Goal: Communication & Community: Share content

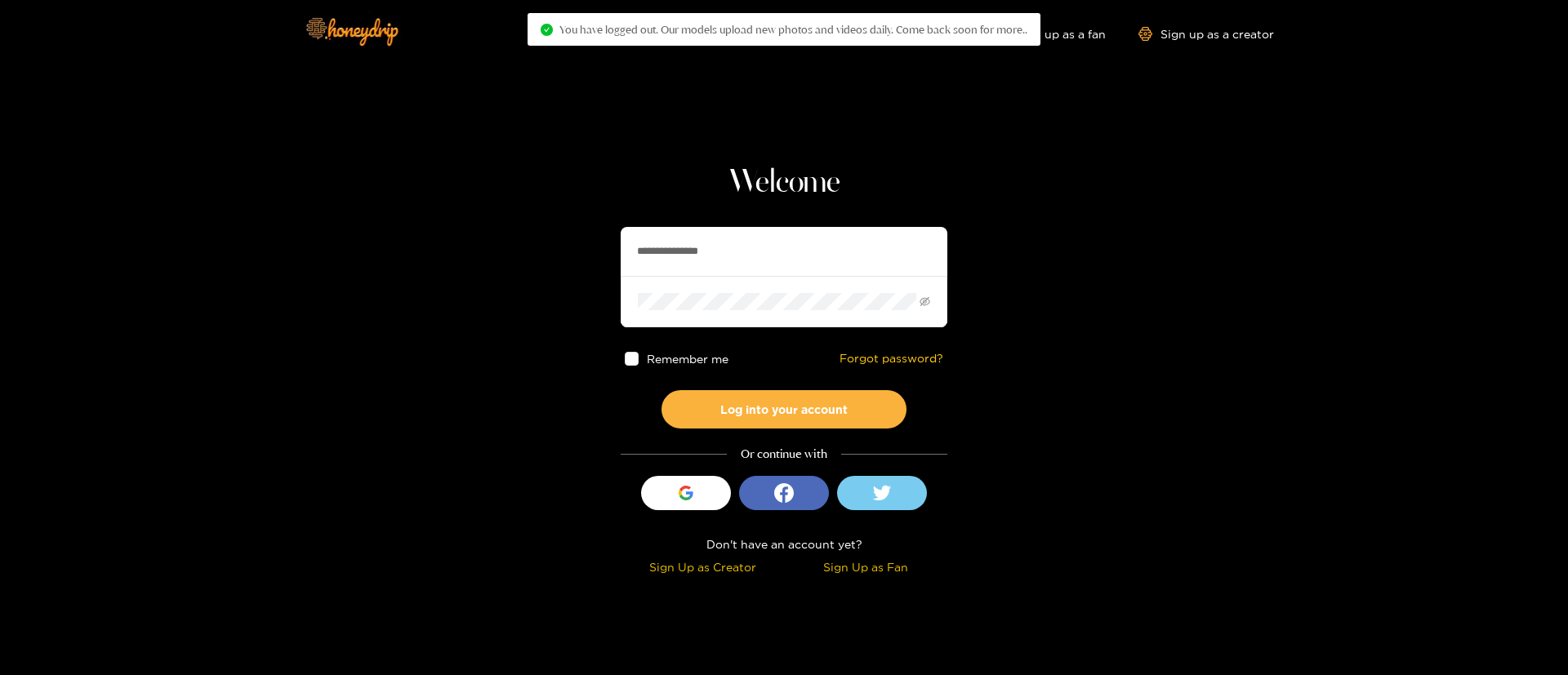
click at [782, 245] on input "**********" at bounding box center [784, 252] width 326 height 49
type input "**********"
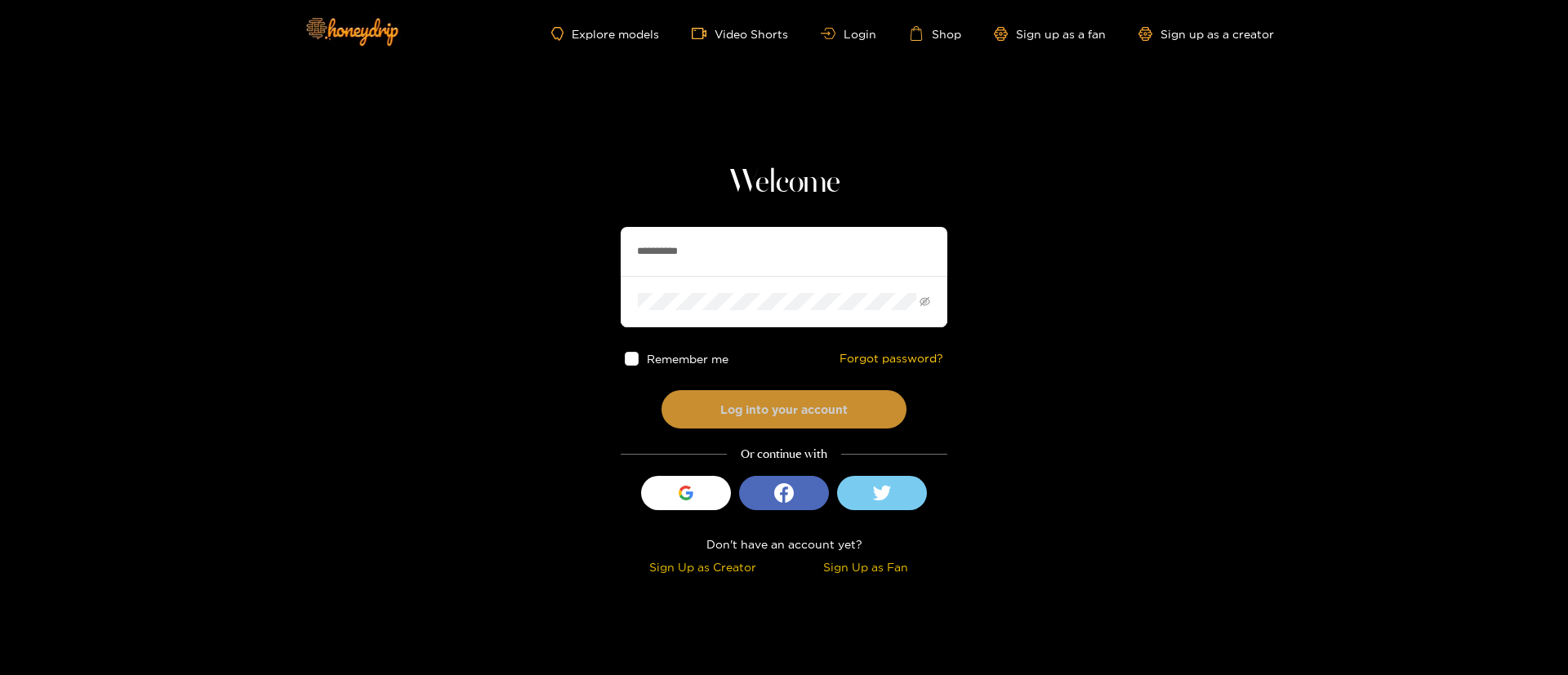
click at [838, 404] on button "Log into your account" at bounding box center [784, 409] width 245 height 38
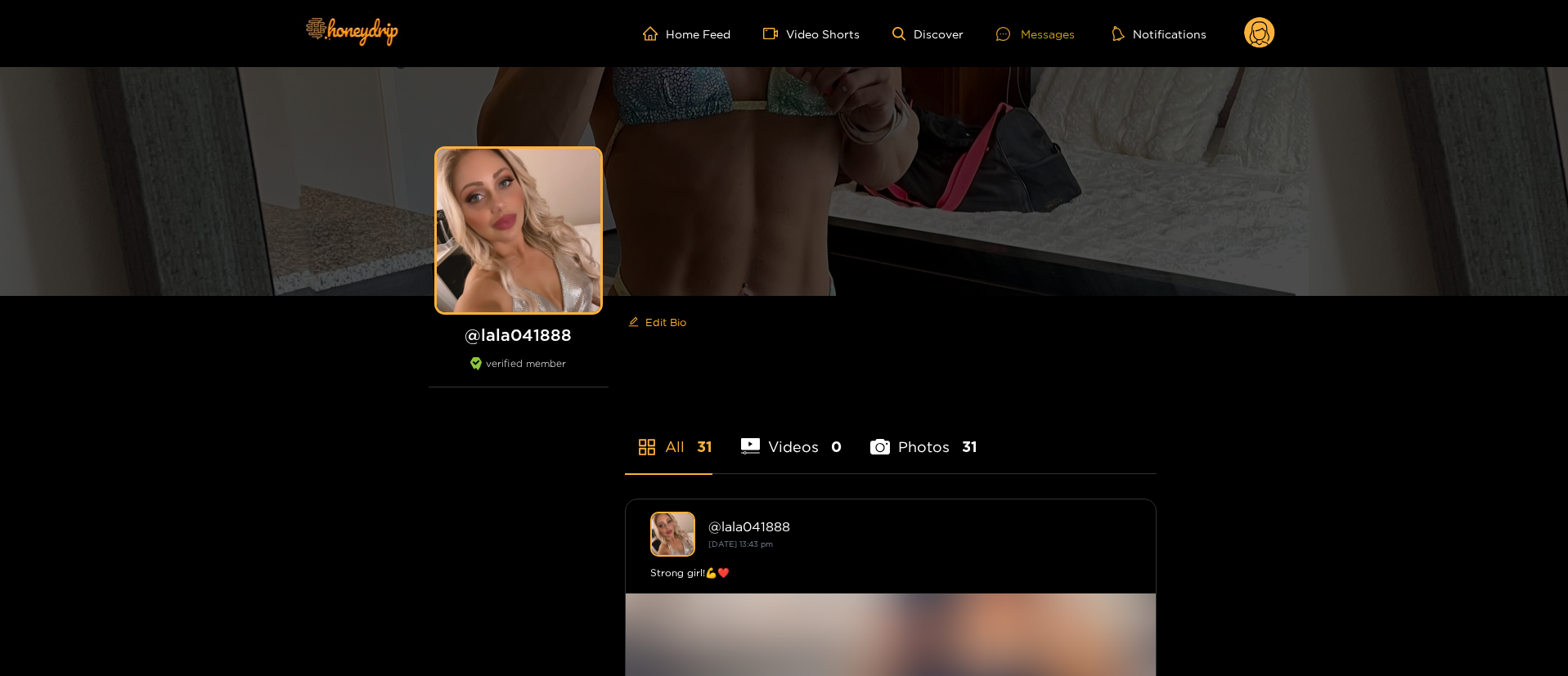
click at [1007, 37] on icon at bounding box center [1003, 34] width 14 height 14
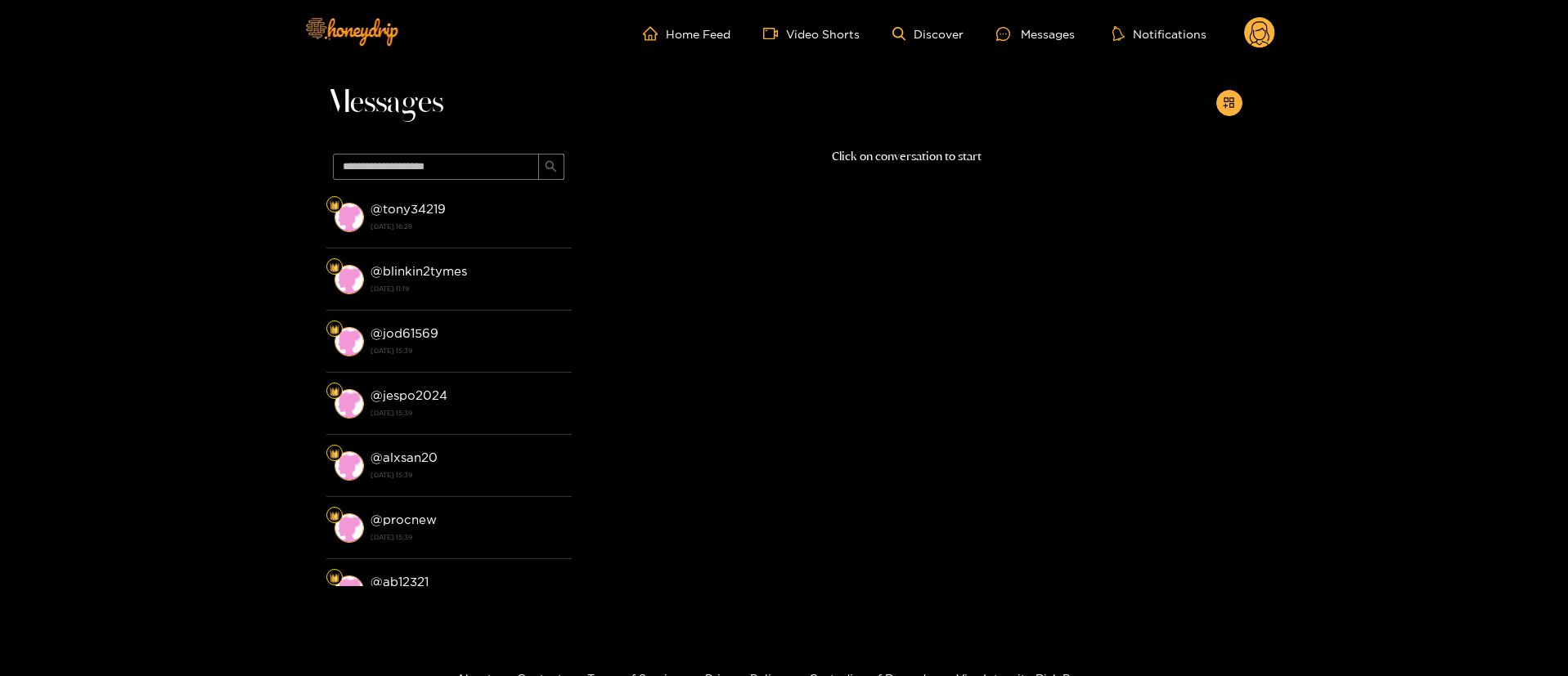
click at [1244, 98] on div "Messages @ tony34219 [DATE] 16:28 @ blinkin2tymes [DATE] 11:19 @ jod61569 [DATE…" at bounding box center [784, 344] width 1568 height 554
click at [1215, 108] on div "Messages" at bounding box center [784, 107] width 917 height 80
click at [1232, 90] on button "button" at bounding box center [1229, 103] width 26 height 26
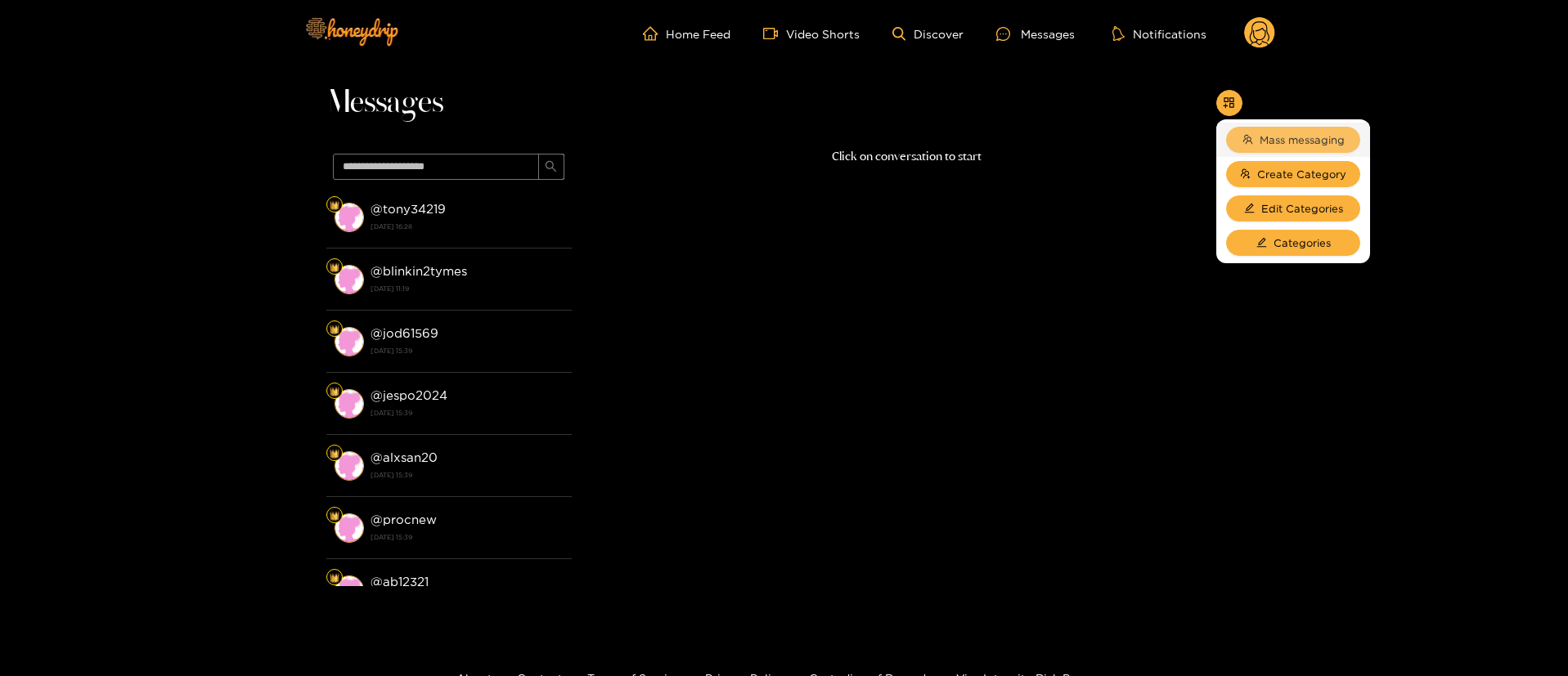
click at [1294, 149] on button "Mass messaging" at bounding box center [1294, 139] width 134 height 26
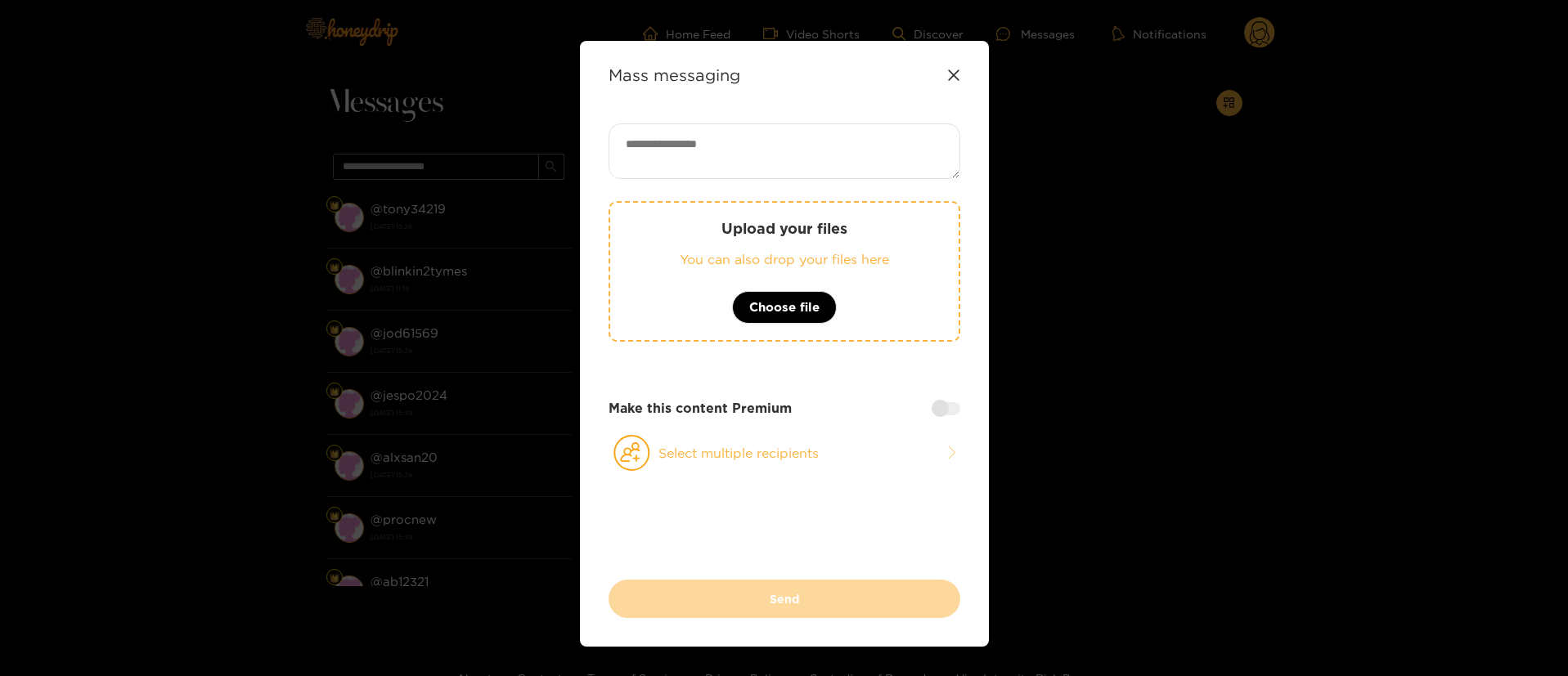
click at [775, 148] on textarea at bounding box center [784, 150] width 352 height 55
paste textarea "**********"
type textarea "**********"
click at [796, 448] on button "Select multiple recipients" at bounding box center [784, 453] width 352 height 37
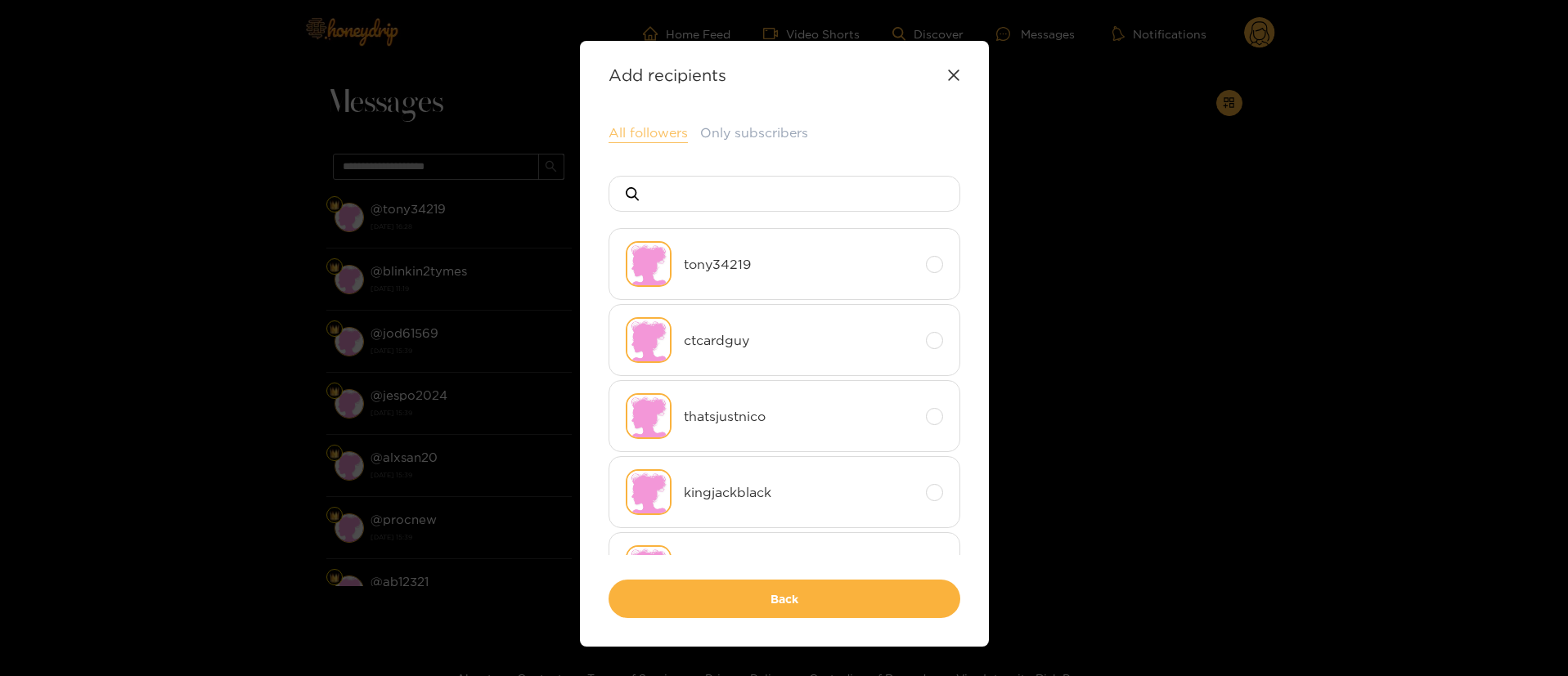
click at [648, 130] on button "All followers" at bounding box center [647, 132] width 79 height 20
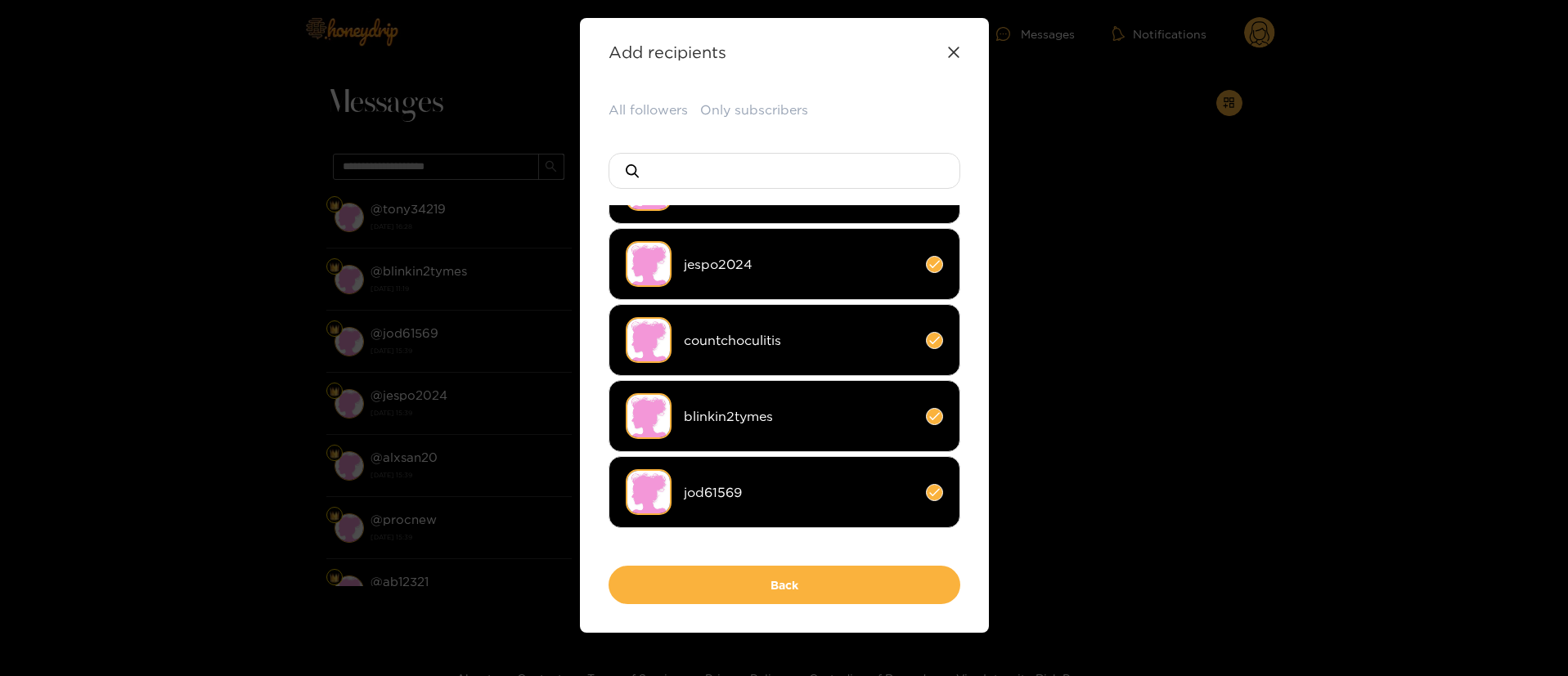
scroll to position [45, 0]
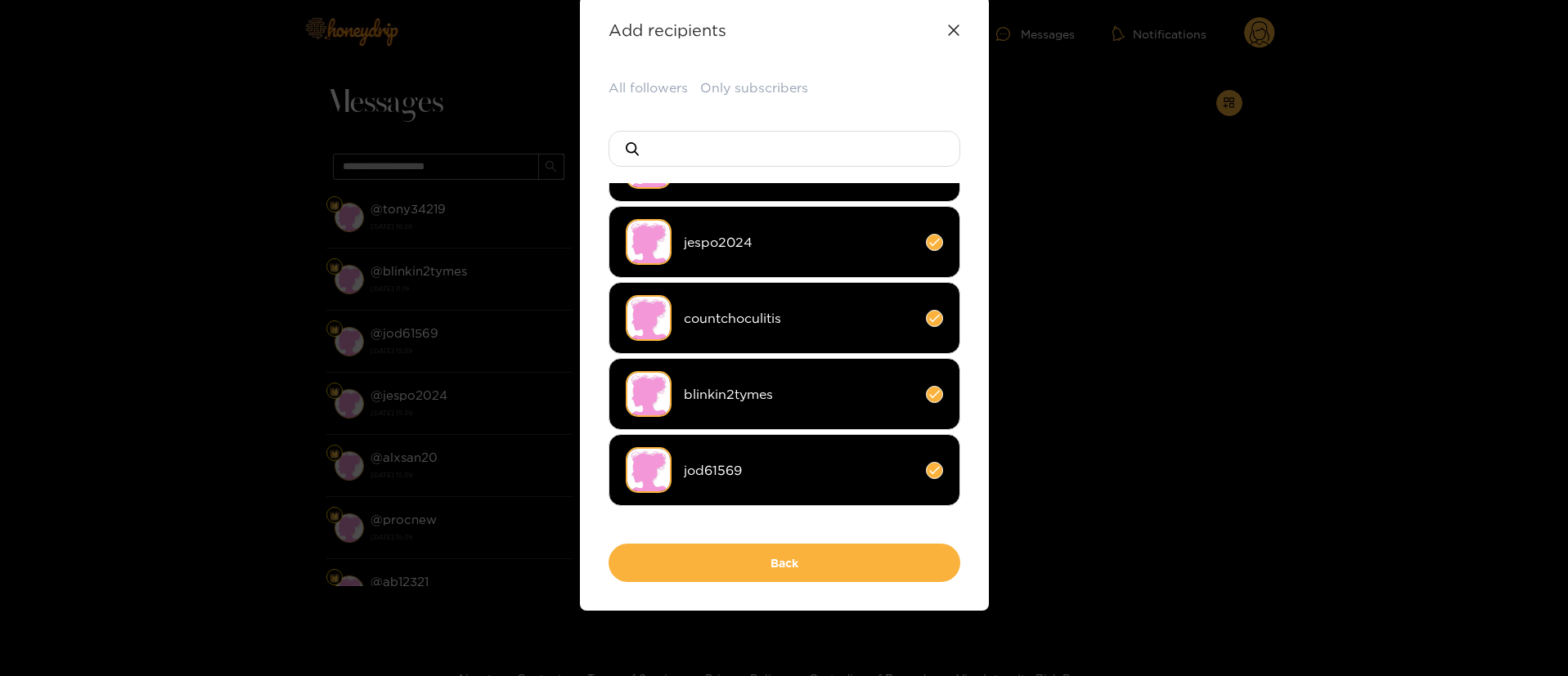
click at [781, 387] on span "blinkin2tymes" at bounding box center [798, 395] width 230 height 19
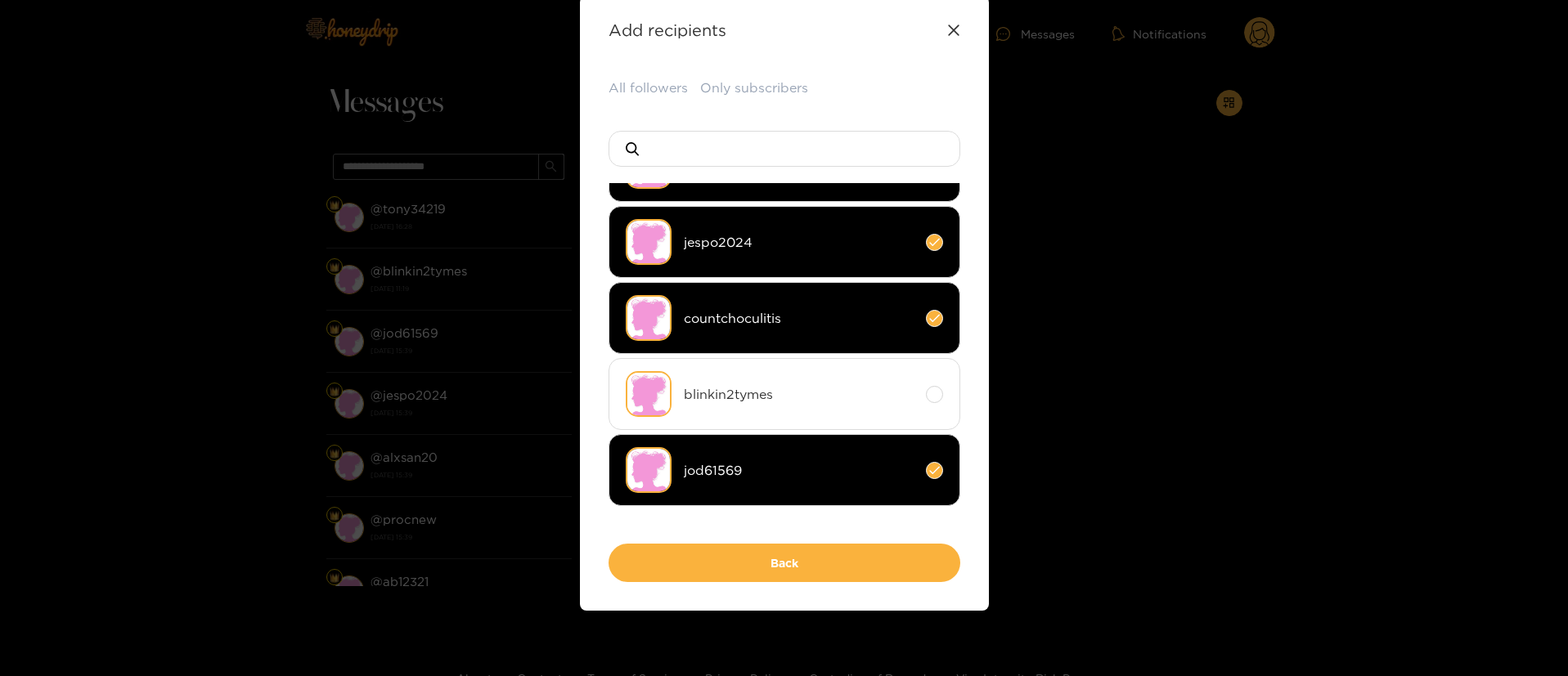
click at [808, 391] on span "blinkin2tymes" at bounding box center [798, 395] width 230 height 19
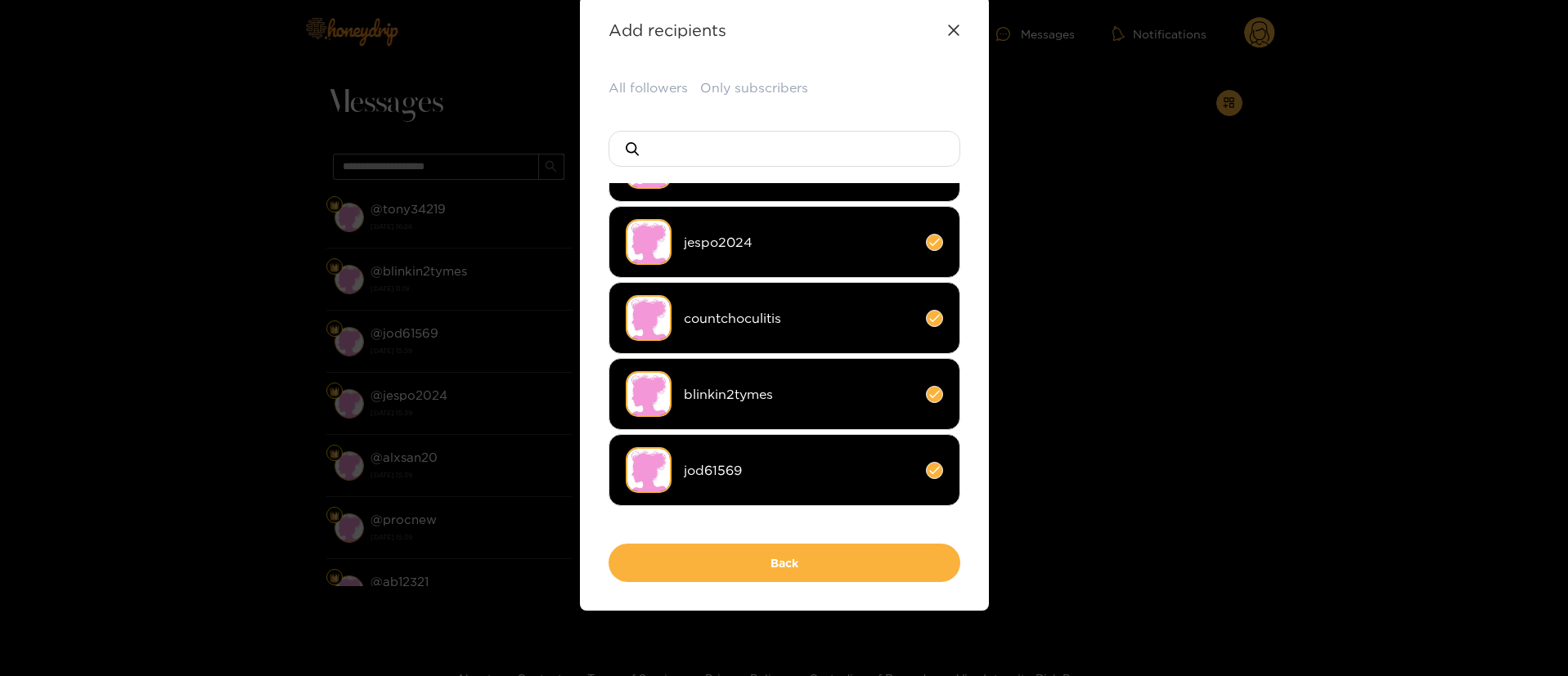
click at [841, 321] on span "countchoculitis" at bounding box center [798, 318] width 230 height 19
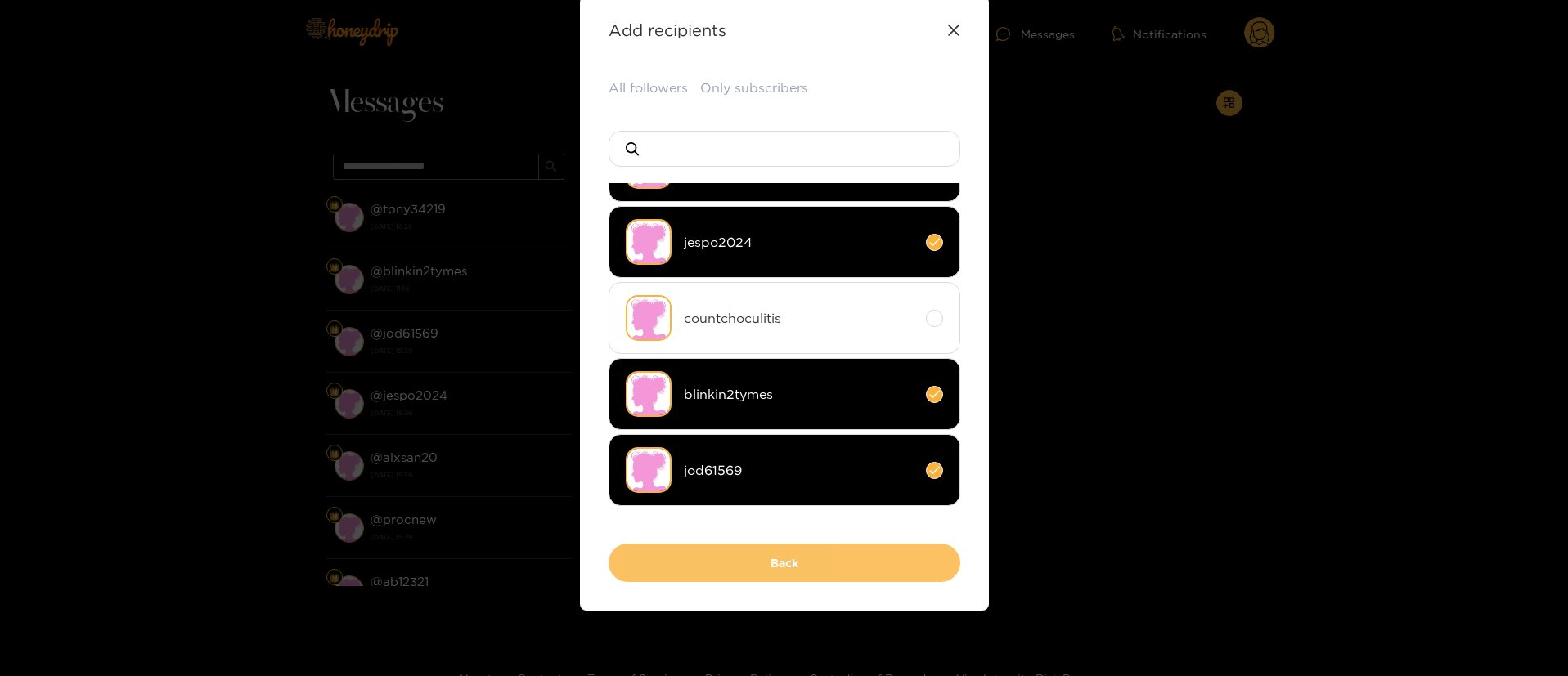
click at [824, 571] on button "Back" at bounding box center [784, 562] width 352 height 38
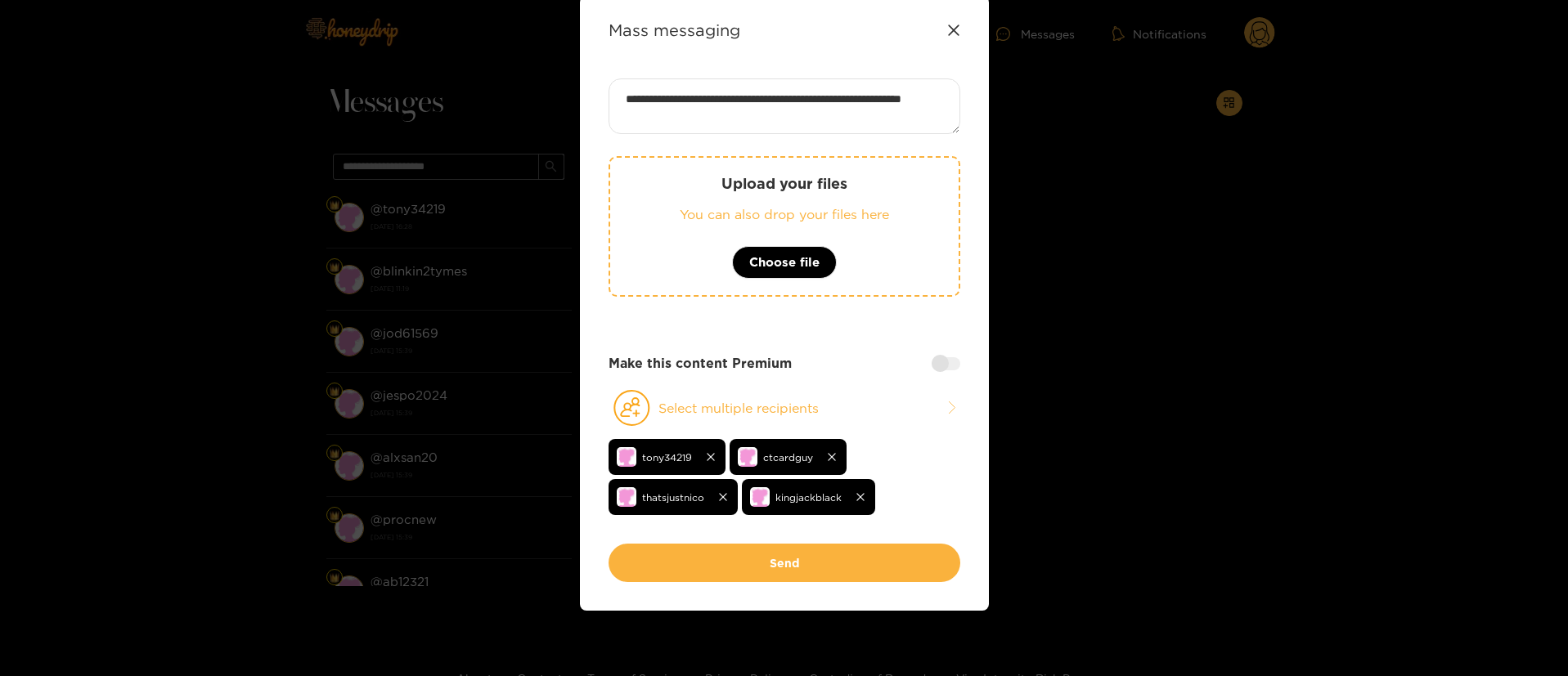
click at [824, 571] on button "Send" at bounding box center [784, 562] width 352 height 38
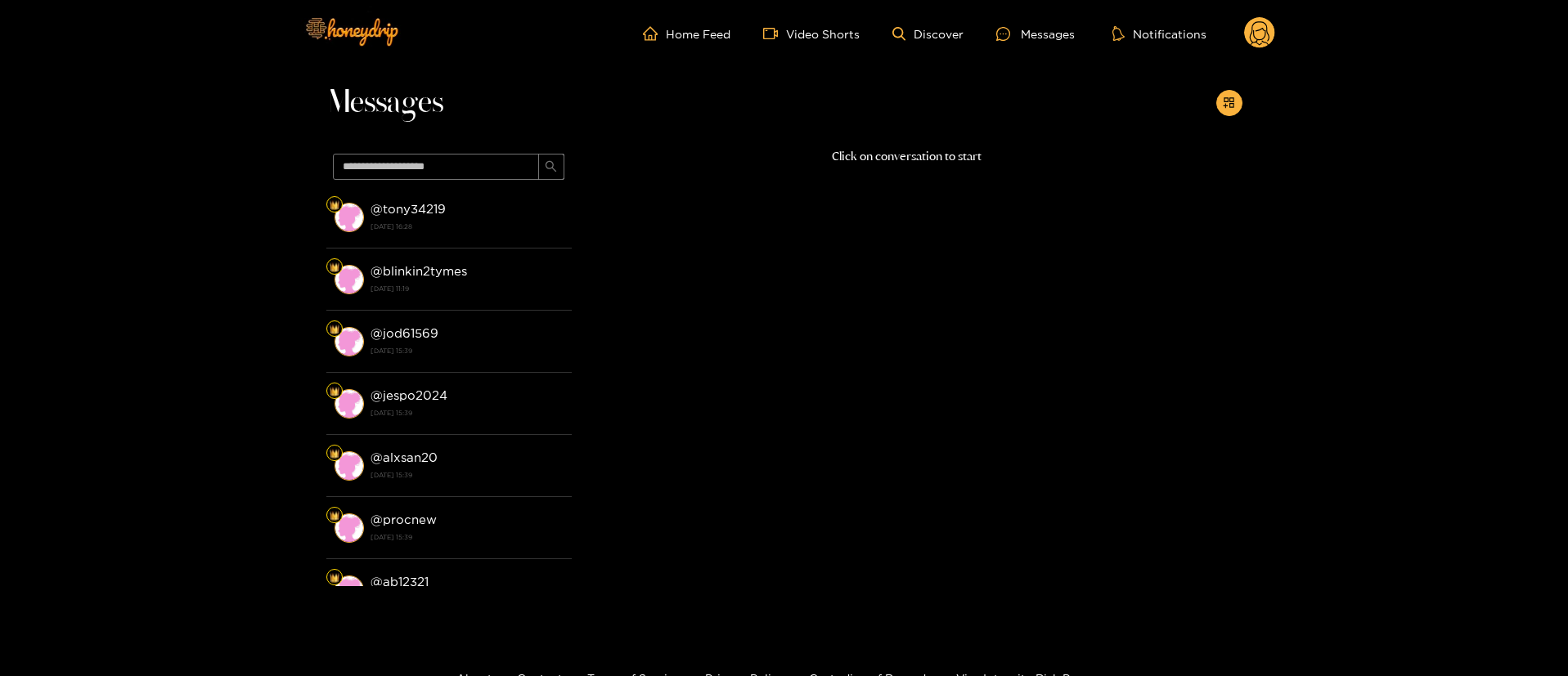
scroll to position [36, 0]
click at [1253, 25] on icon at bounding box center [1260, 36] width 20 height 29
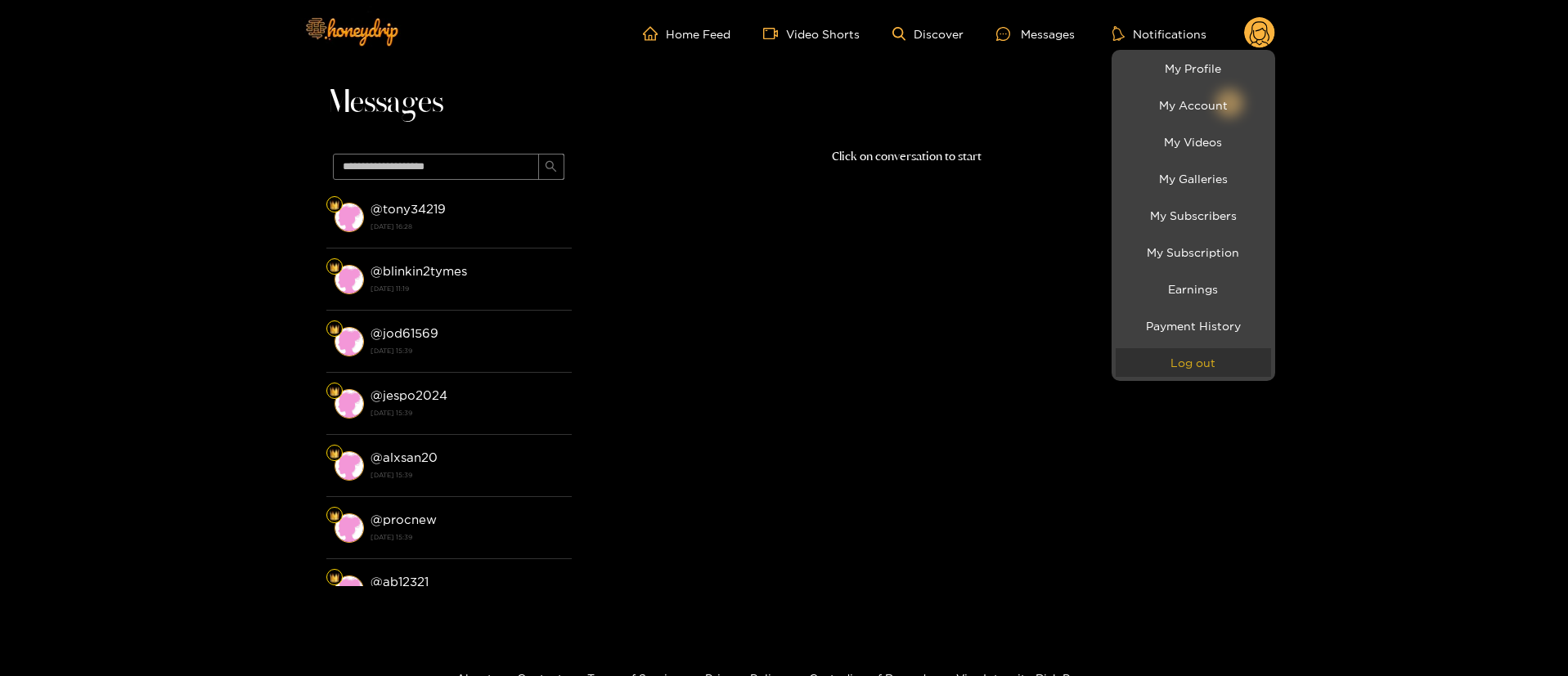
click at [1200, 364] on button "Log out" at bounding box center [1193, 363] width 155 height 29
